Goal: Task Accomplishment & Management: Complete application form

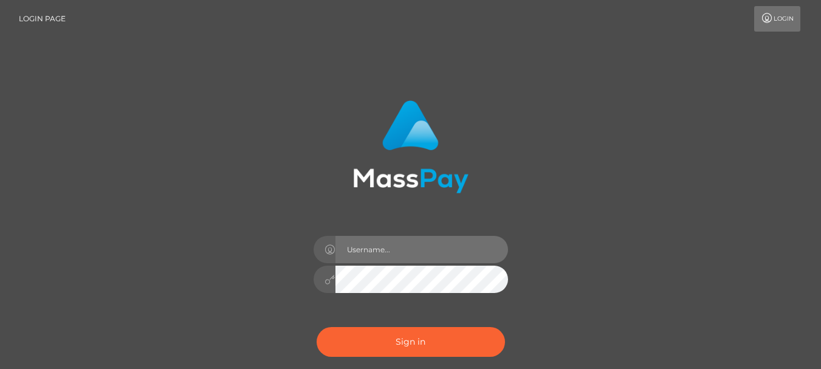
click at [408, 254] on input "text" at bounding box center [422, 249] width 173 height 27
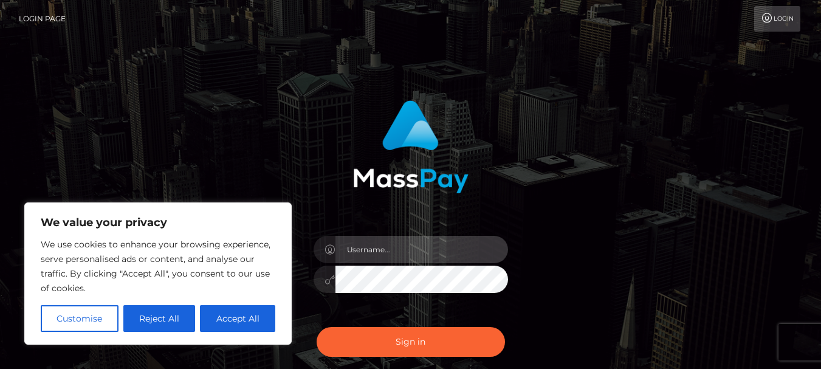
type input "viethaiha0305@gmail.com"
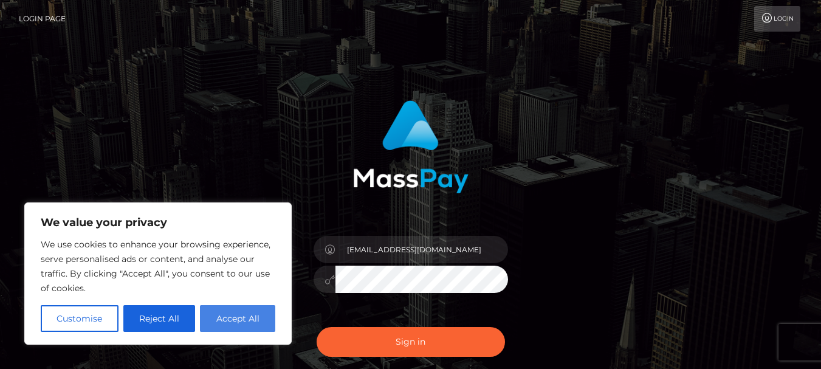
click at [221, 320] on button "Accept All" at bounding box center [237, 318] width 75 height 27
checkbox input "true"
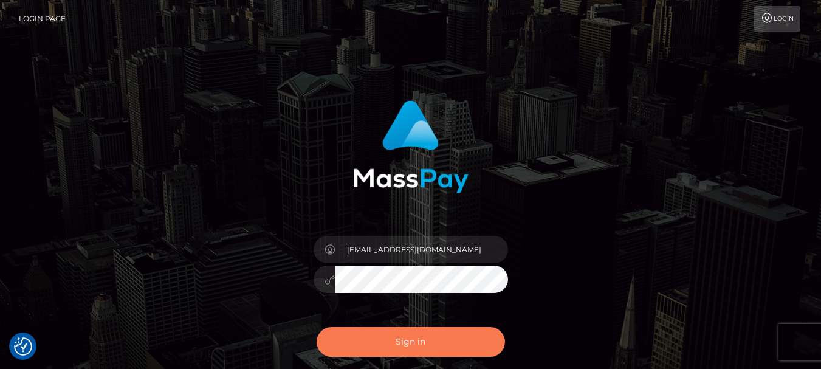
click at [392, 342] on button "Sign in" at bounding box center [411, 342] width 188 height 30
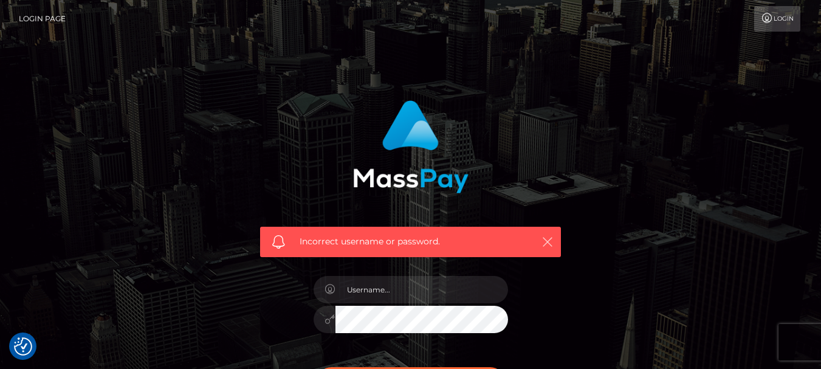
click at [545, 240] on icon "button" at bounding box center [548, 242] width 12 height 12
click at [551, 238] on icon "button" at bounding box center [548, 242] width 12 height 12
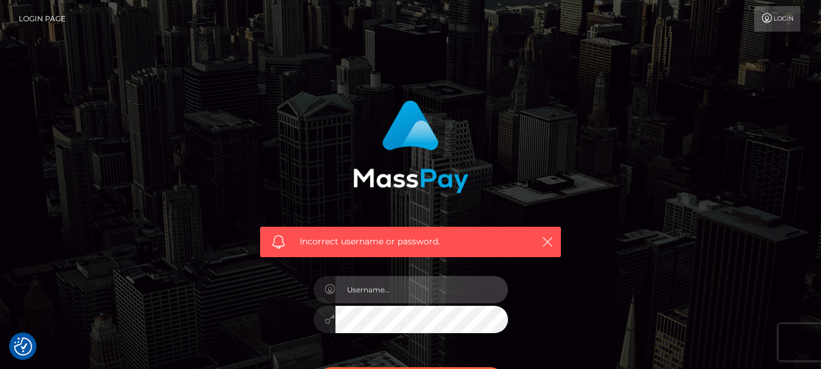
click at [383, 291] on input "text" at bounding box center [422, 289] width 173 height 27
type input "[EMAIL_ADDRESS][DOMAIN_NAME]"
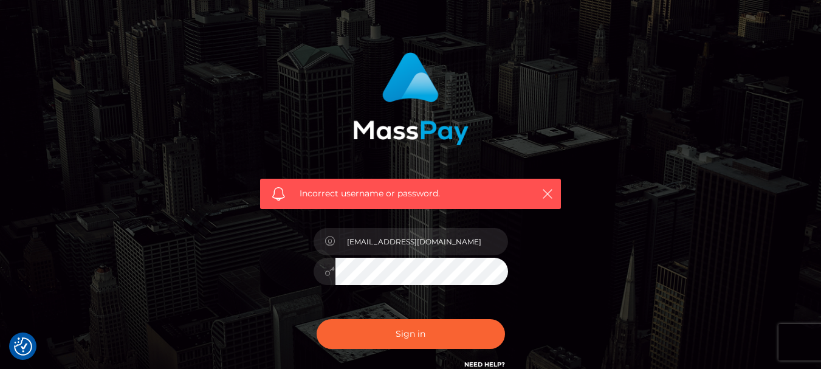
scroll to position [122, 0]
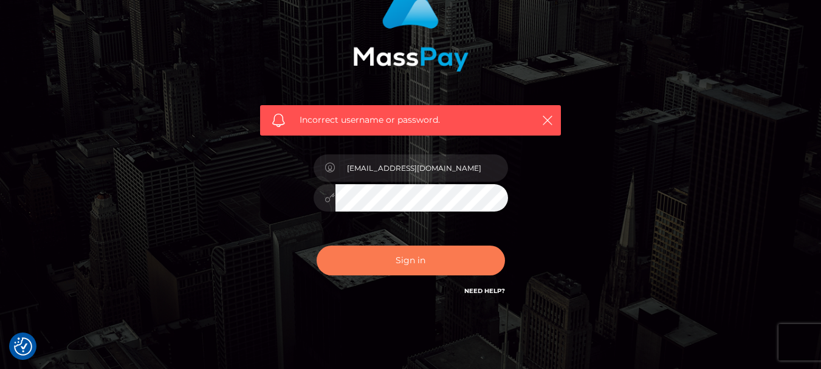
click at [404, 261] on button "Sign in" at bounding box center [411, 261] width 188 height 30
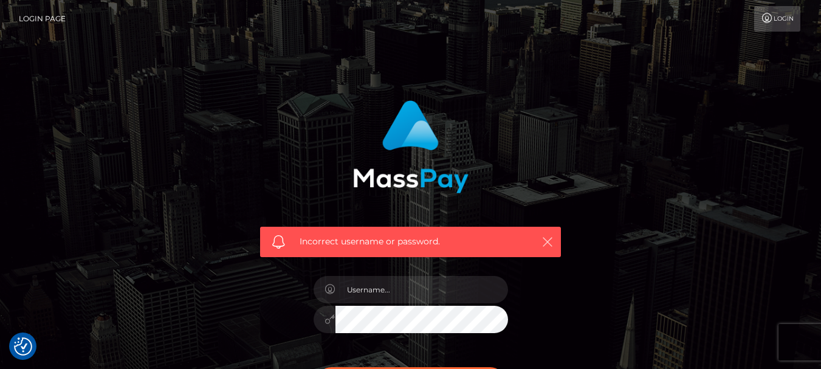
click at [551, 240] on icon "button" at bounding box center [548, 242] width 12 height 12
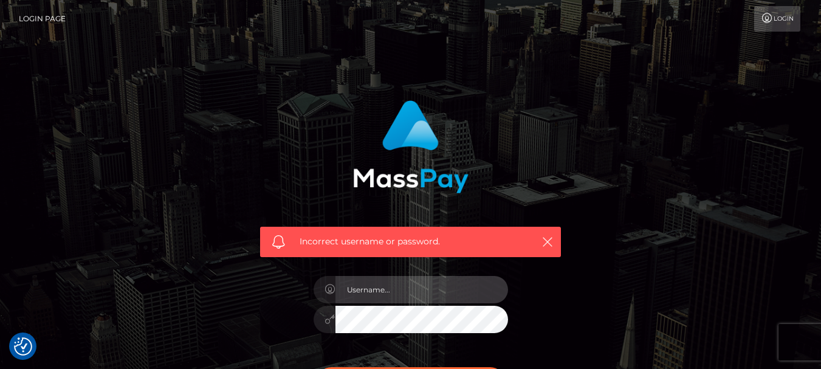
click at [363, 290] on input "text" at bounding box center [422, 289] width 173 height 27
type input "viethaiha0305@gmail.com"
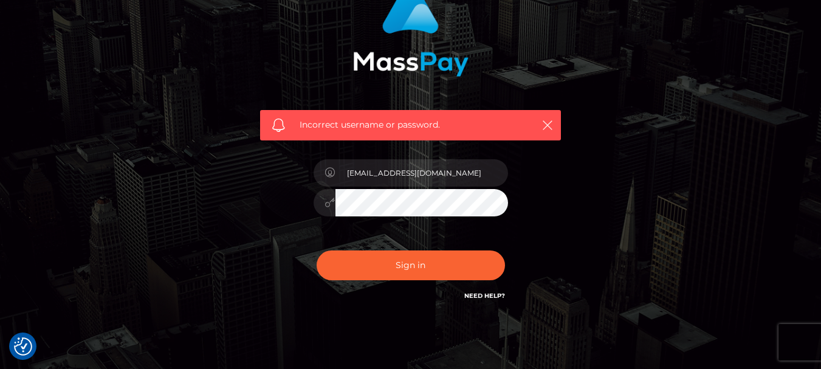
scroll to position [122, 0]
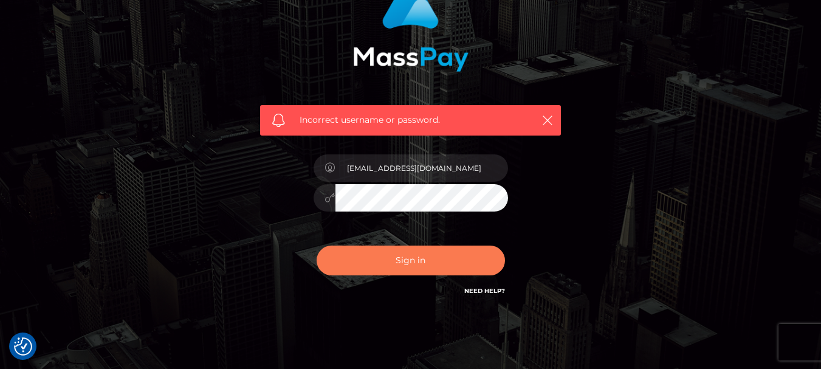
click at [402, 259] on button "Sign in" at bounding box center [411, 261] width 188 height 30
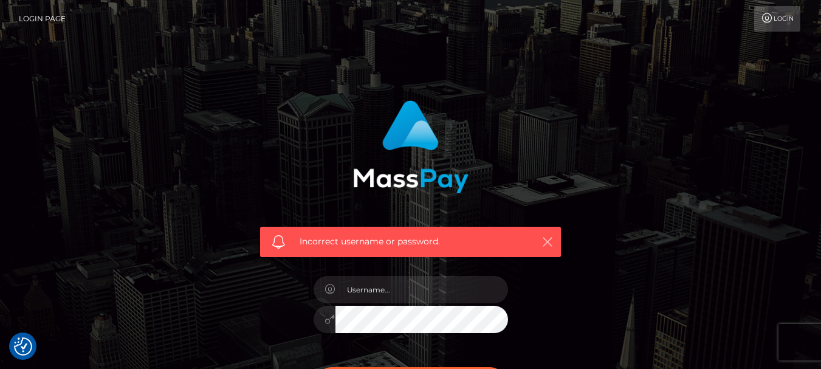
click at [550, 244] on icon "button" at bounding box center [548, 242] width 12 height 12
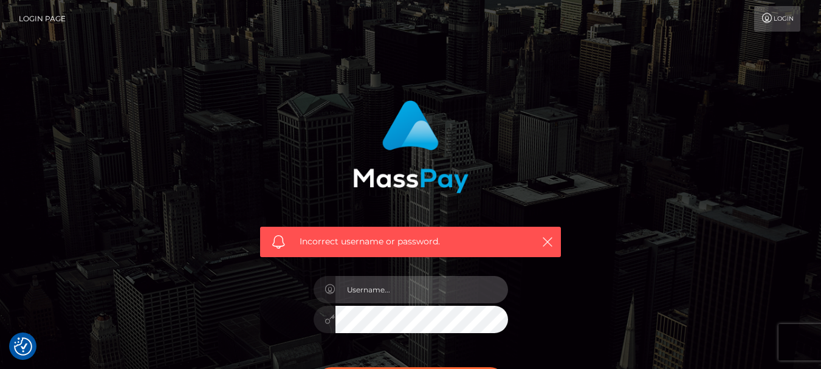
click at [375, 289] on input "text" at bounding box center [422, 289] width 173 height 27
type input "[EMAIL_ADDRESS][DOMAIN_NAME]"
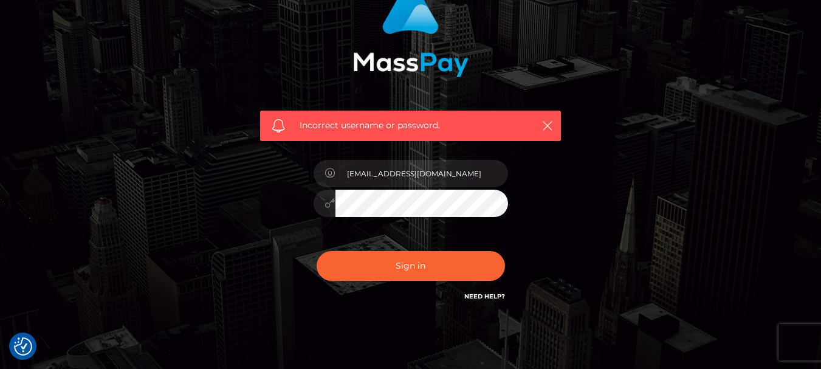
scroll to position [122, 0]
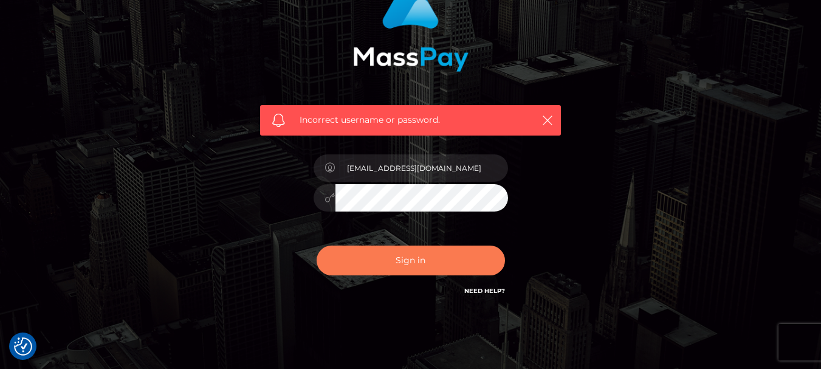
click at [404, 255] on button "Sign in" at bounding box center [411, 261] width 188 height 30
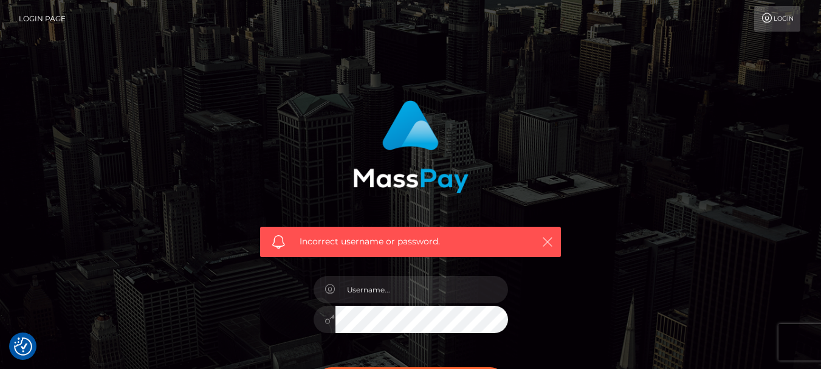
click at [554, 240] on button "button" at bounding box center [547, 241] width 15 height 15
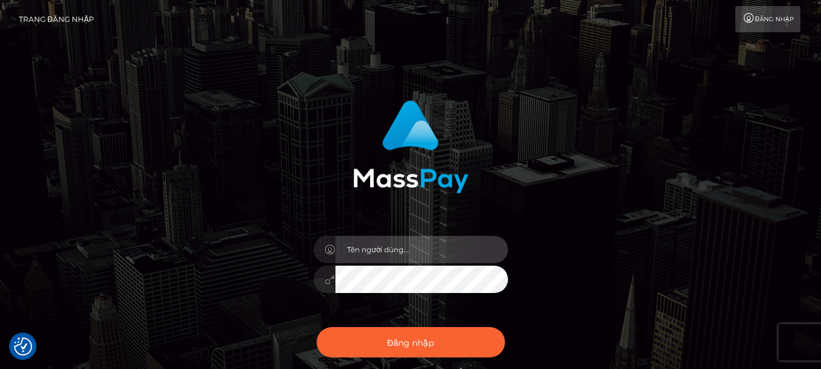
click at [410, 253] on input "text" at bounding box center [422, 249] width 173 height 27
type input "[EMAIL_ADDRESS][DOMAIN_NAME]"
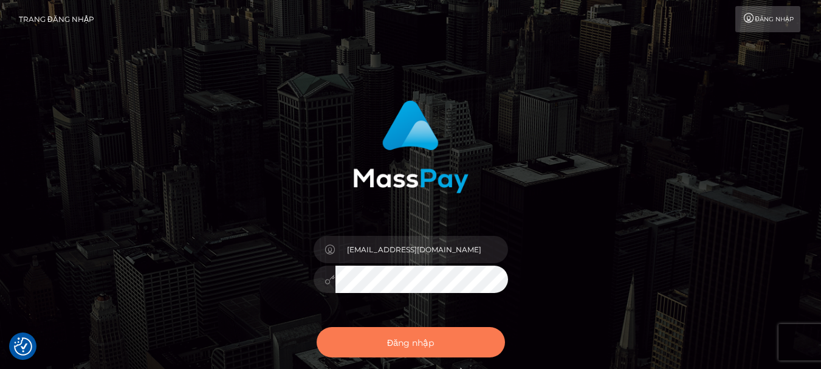
click at [401, 345] on font "Đăng nhập" at bounding box center [410, 342] width 47 height 11
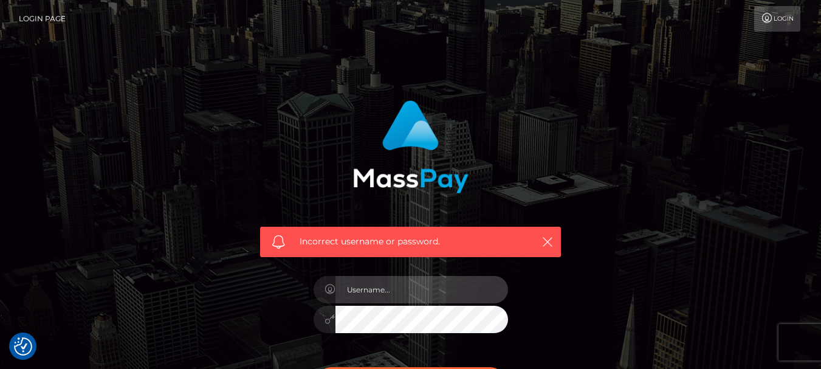
click at [389, 284] on input "text" at bounding box center [422, 289] width 173 height 27
type input "viethaiha0305@gmail.com"
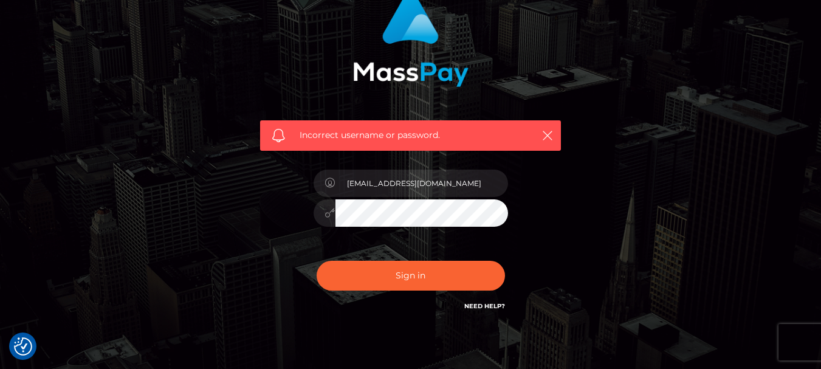
scroll to position [122, 0]
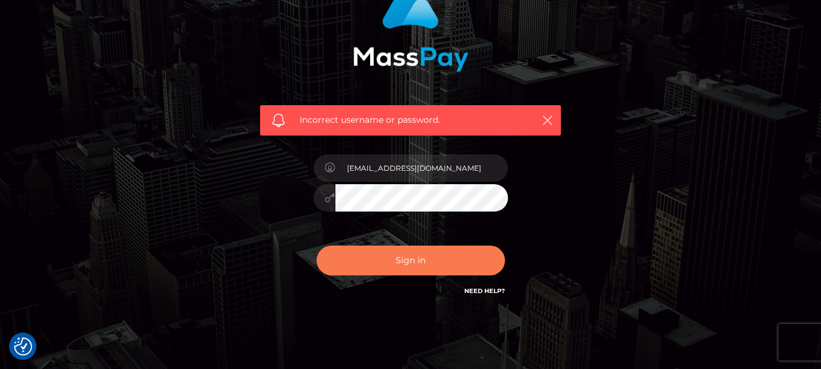
click at [404, 261] on button "Sign in" at bounding box center [411, 261] width 188 height 30
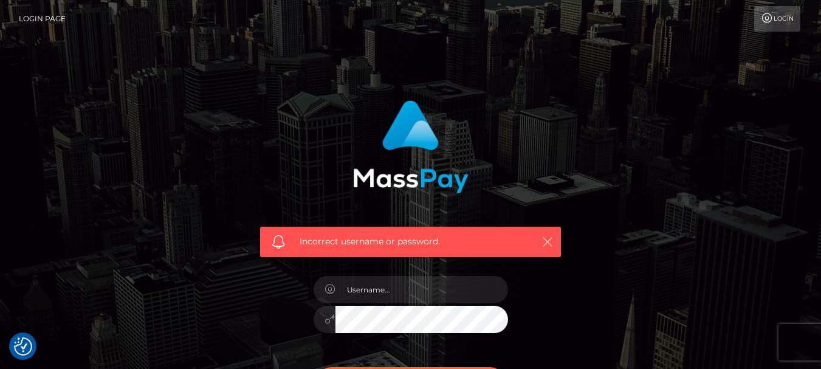
click at [552, 242] on icon "button" at bounding box center [548, 242] width 12 height 12
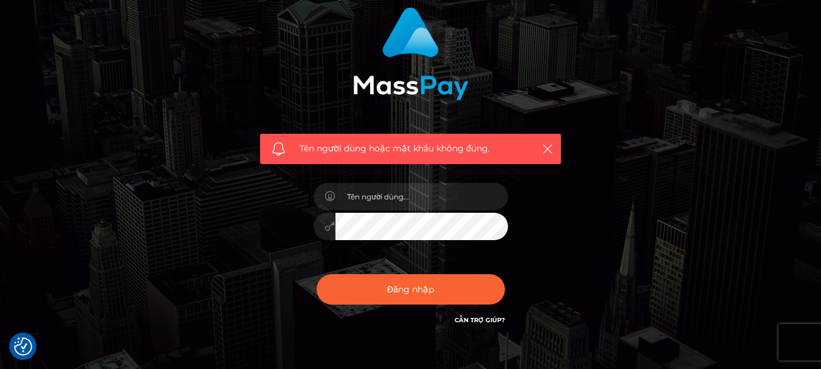
scroll to position [122, 0]
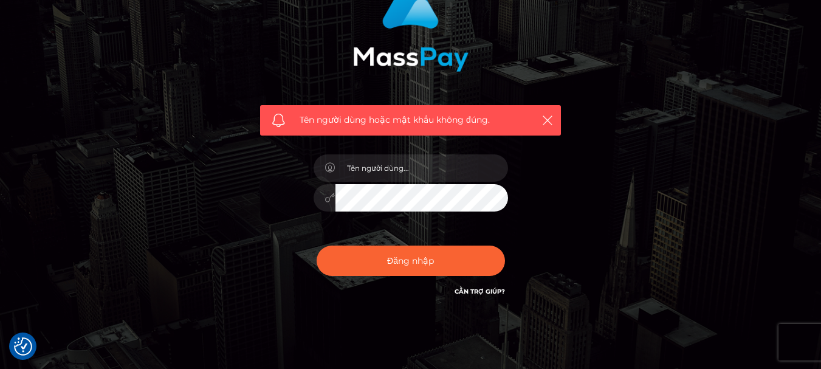
click at [477, 289] on font "Cần trợ giúp?" at bounding box center [480, 292] width 50 height 8
click at [552, 114] on icon "button" at bounding box center [548, 120] width 12 height 12
click at [548, 115] on icon "button" at bounding box center [548, 120] width 12 height 12
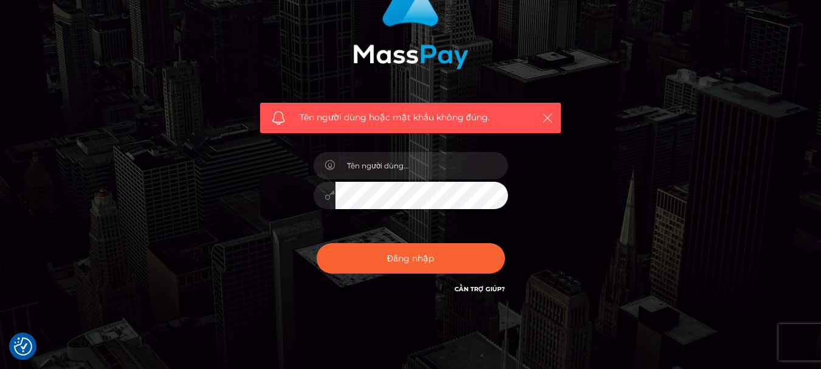
scroll to position [103, 0]
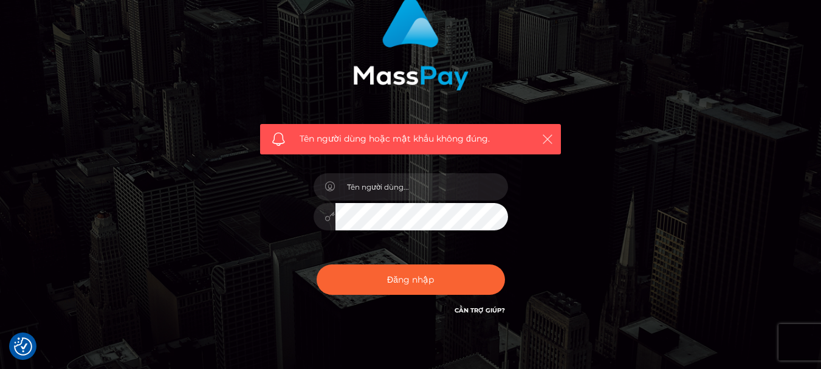
click at [546, 145] on icon "button" at bounding box center [548, 139] width 12 height 12
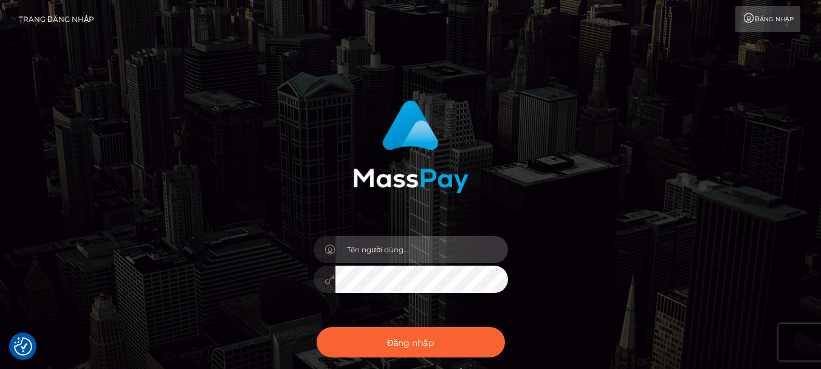
click at [407, 252] on input "text" at bounding box center [422, 249] width 173 height 27
type input "[EMAIL_ADDRESS][DOMAIN_NAME]"
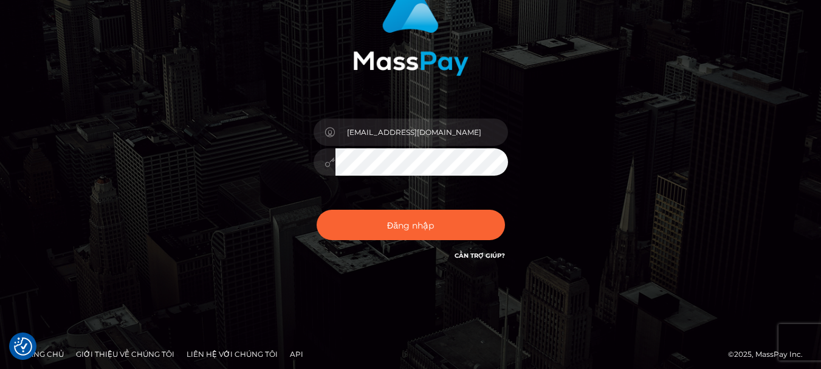
scroll to position [122, 0]
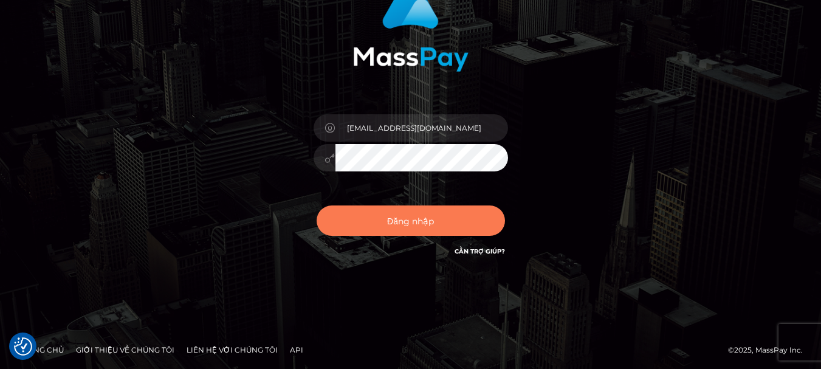
click at [410, 223] on font "Đăng nhập" at bounding box center [410, 220] width 47 height 11
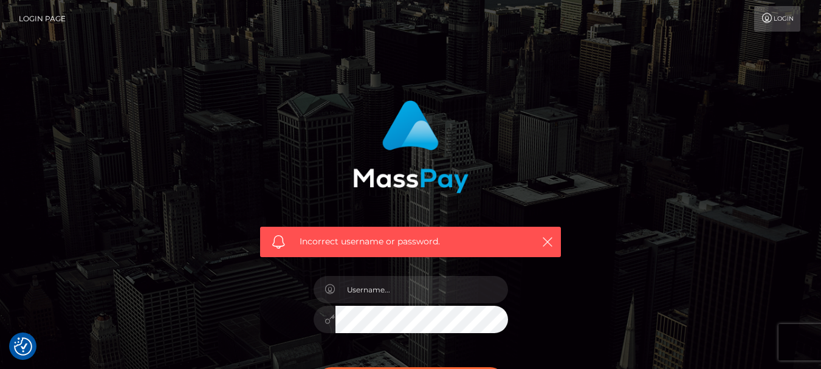
click at [564, 111] on div "Incorrect username or password." at bounding box center [410, 174] width 319 height 166
